Goal: Transaction & Acquisition: Purchase product/service

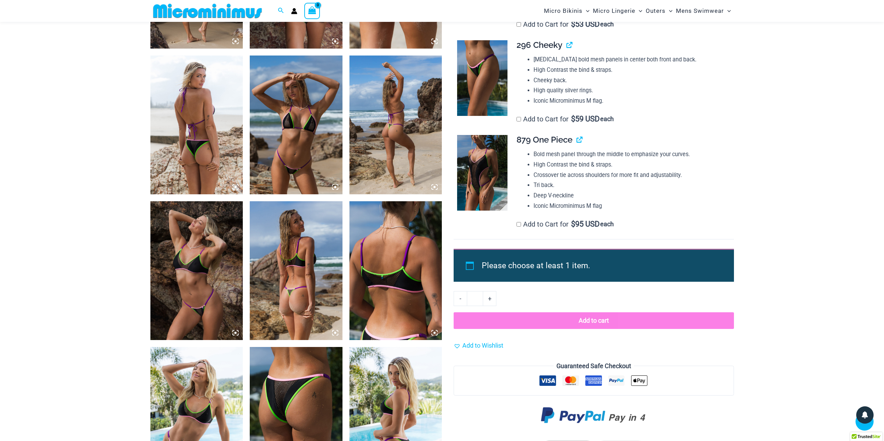
scroll to position [549, 0]
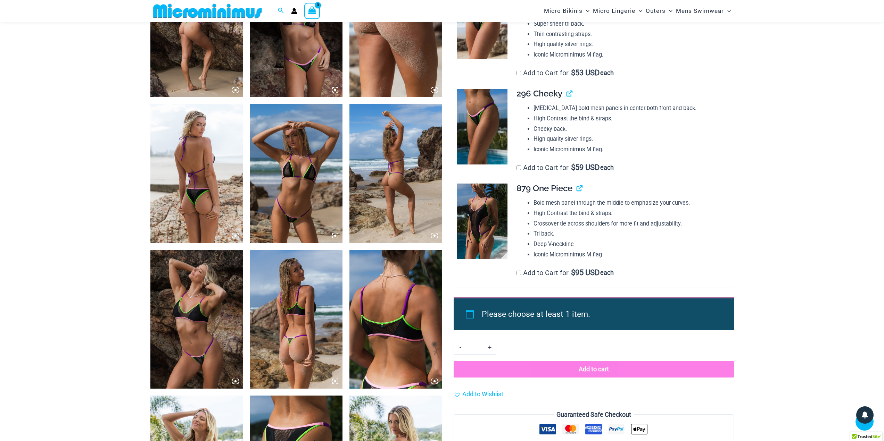
type input "**********"
click at [297, 175] on img at bounding box center [296, 173] width 93 height 139
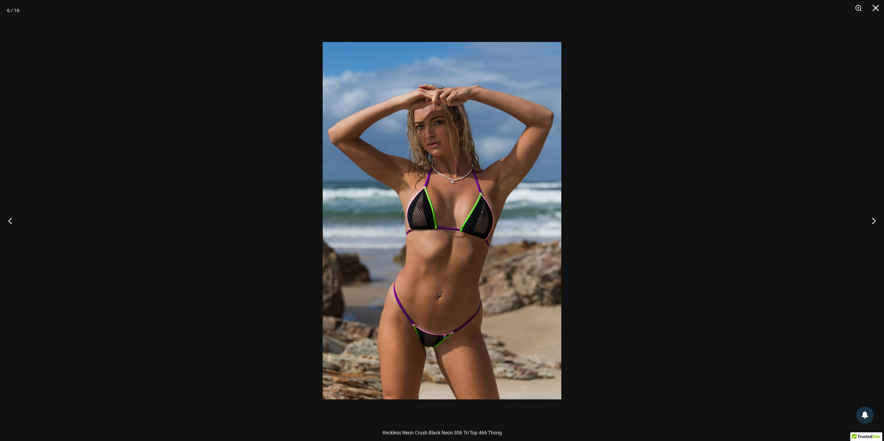
click at [596, 211] on div at bounding box center [442, 220] width 884 height 441
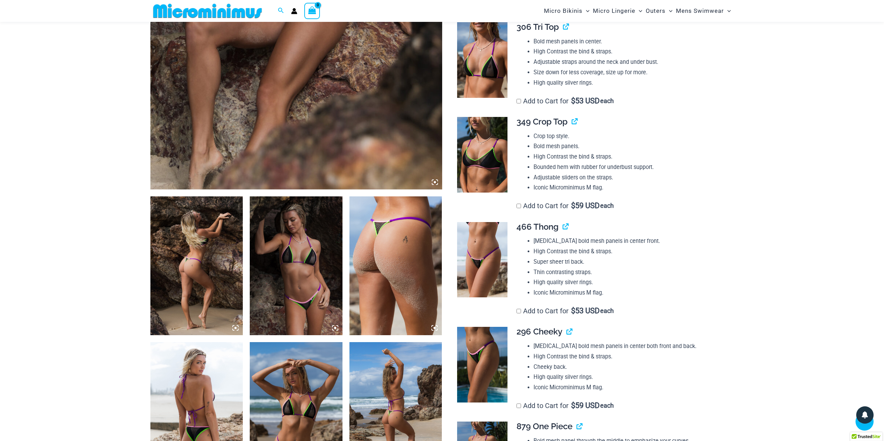
scroll to position [272, 0]
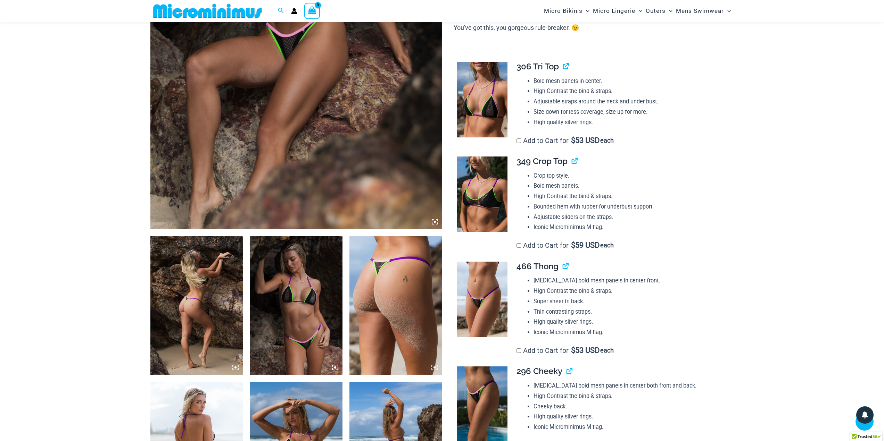
click at [316, 267] on img at bounding box center [296, 305] width 93 height 139
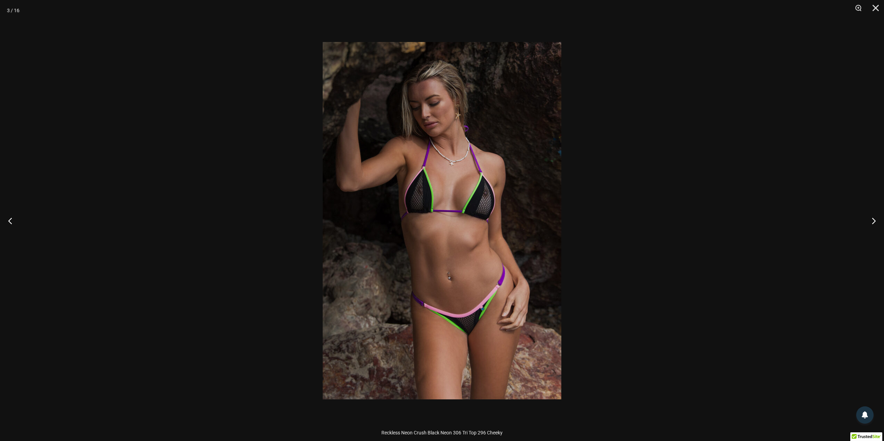
click at [633, 221] on div at bounding box center [442, 220] width 884 height 441
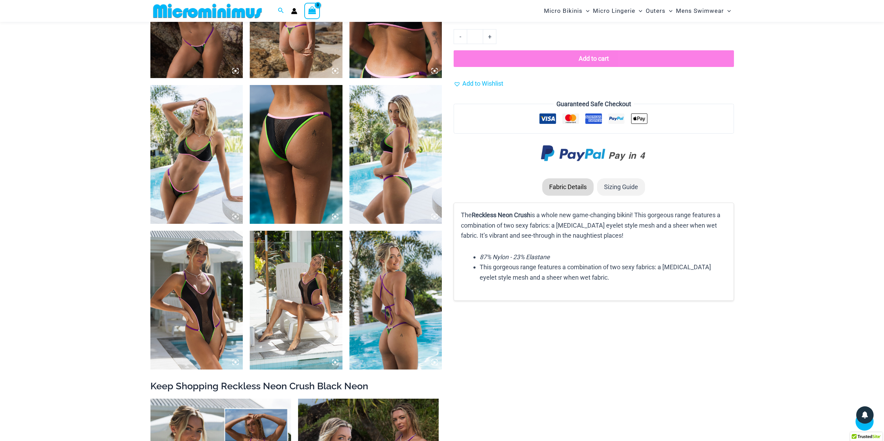
scroll to position [862, 0]
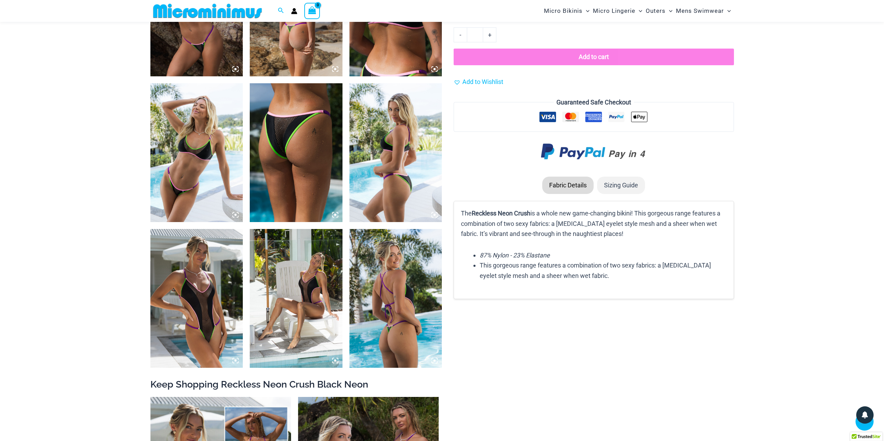
click at [223, 307] on img at bounding box center [196, 298] width 93 height 139
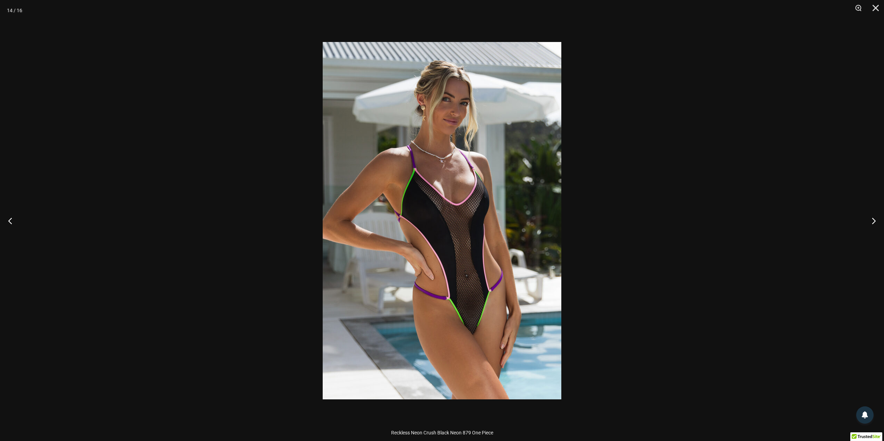
click at [617, 263] on div at bounding box center [442, 220] width 884 height 441
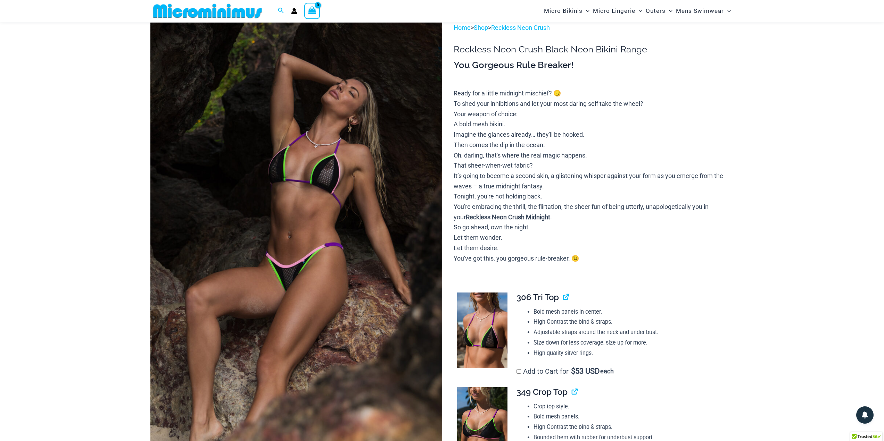
scroll to position [0, 0]
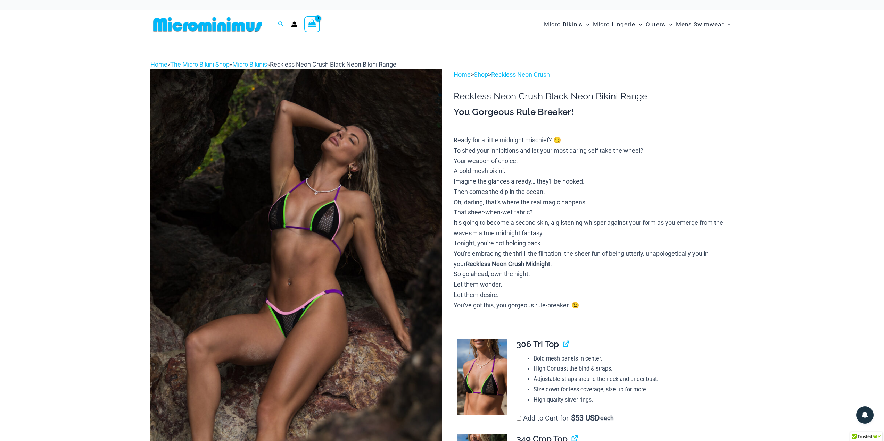
click at [225, 19] on img at bounding box center [207, 25] width 114 height 16
